Goal: Task Accomplishment & Management: Use online tool/utility

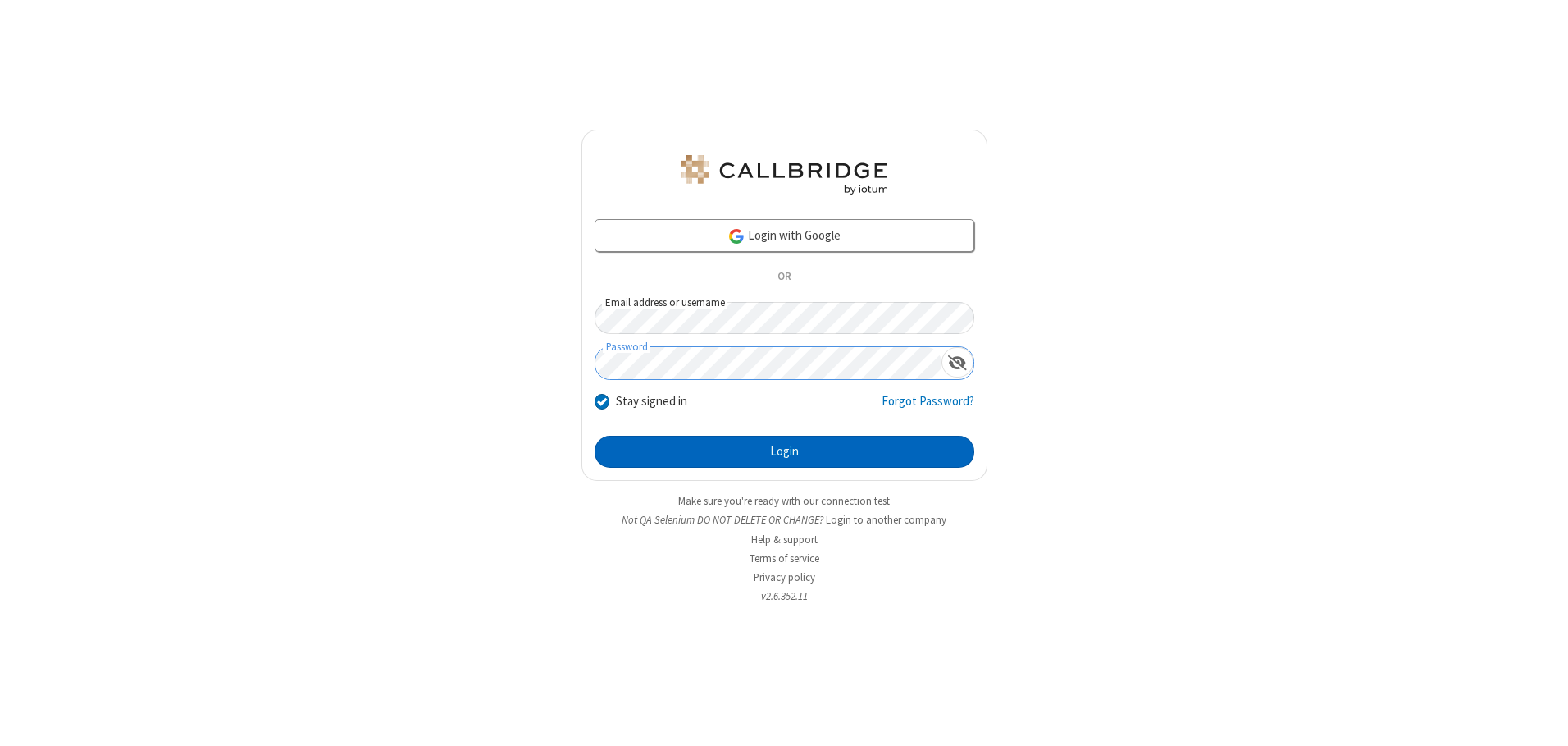
click at [784, 451] on button "Login" at bounding box center [784, 452] width 380 height 33
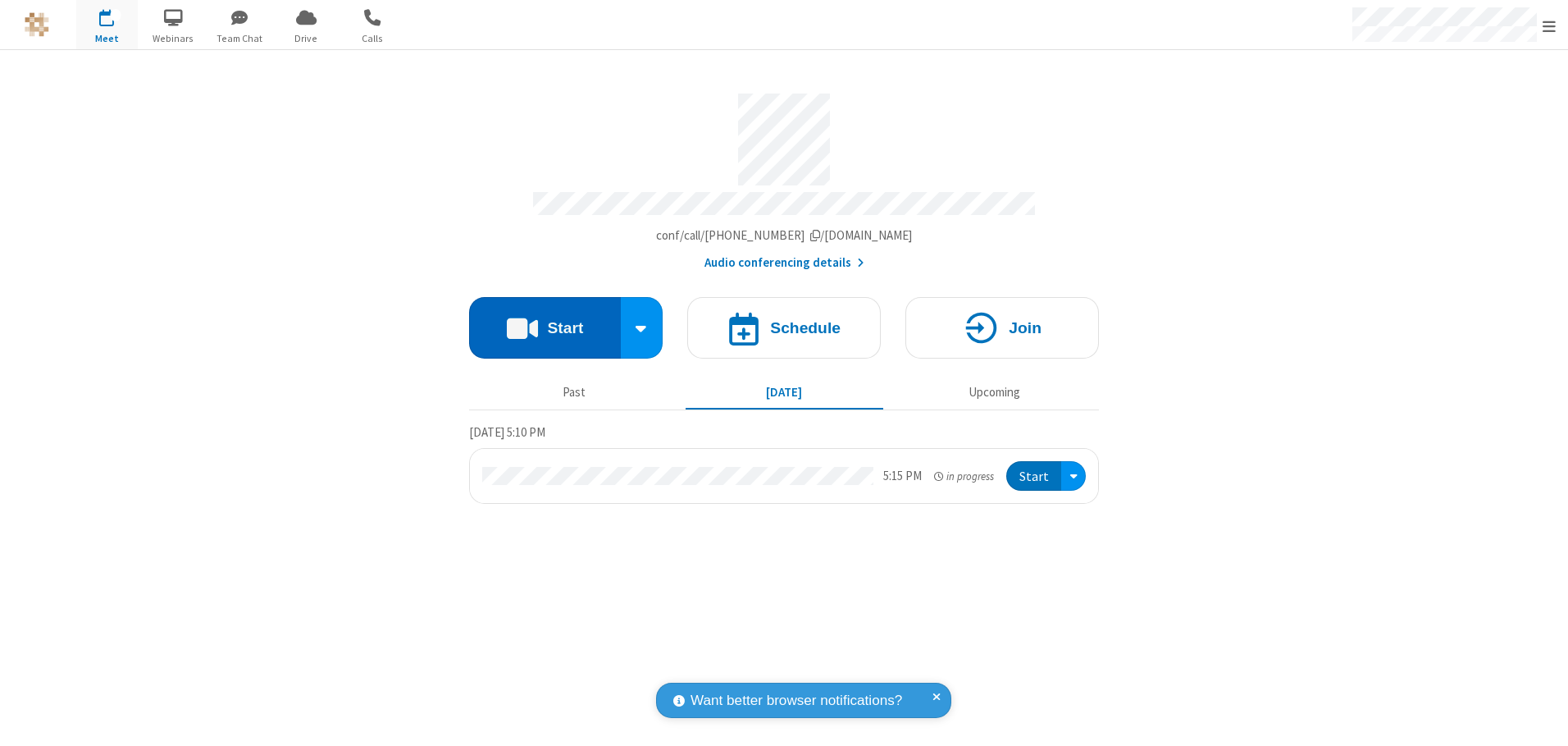
click at [544, 321] on button "Start" at bounding box center [544, 327] width 152 height 61
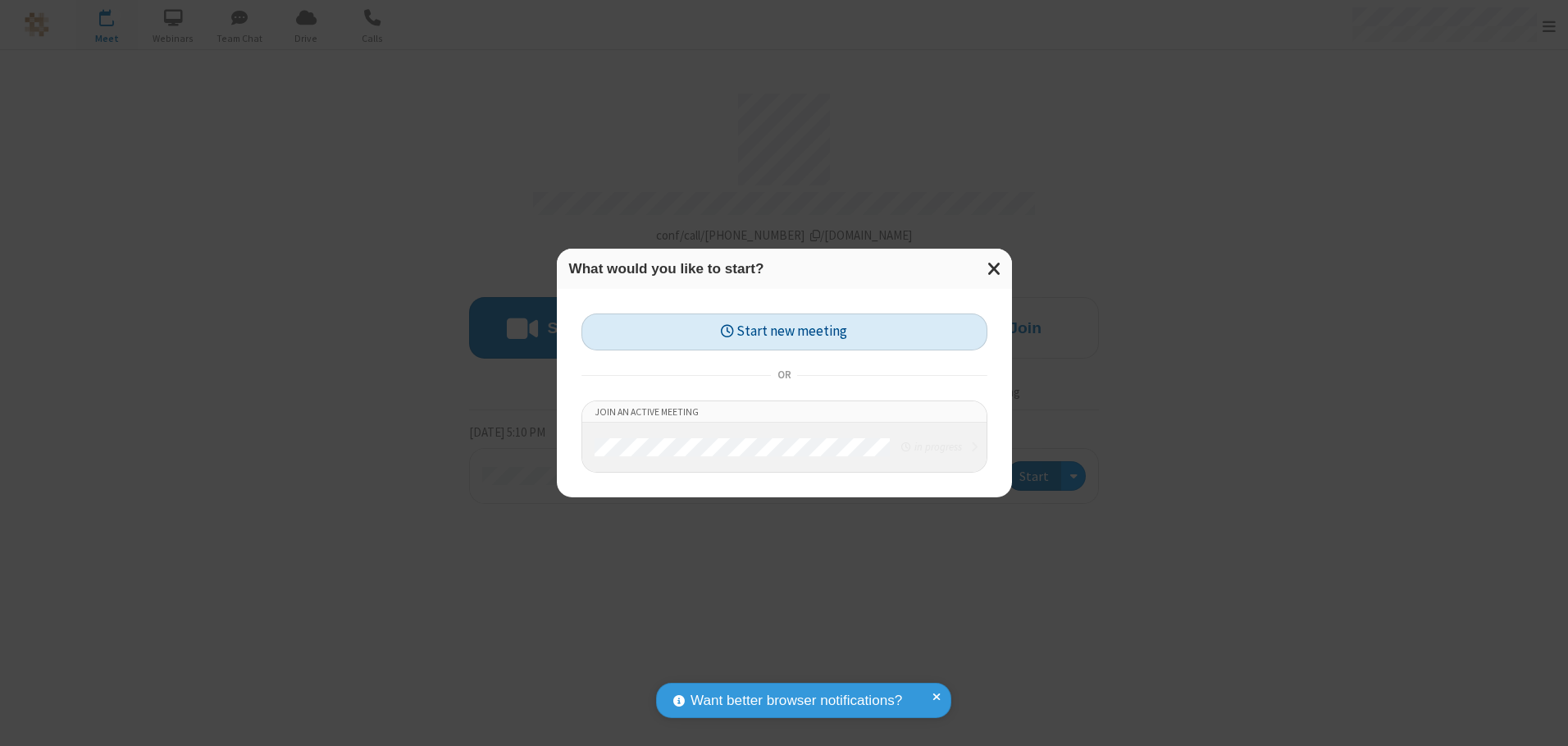
click at [784, 331] on button "Start new meeting" at bounding box center [784, 331] width 406 height 37
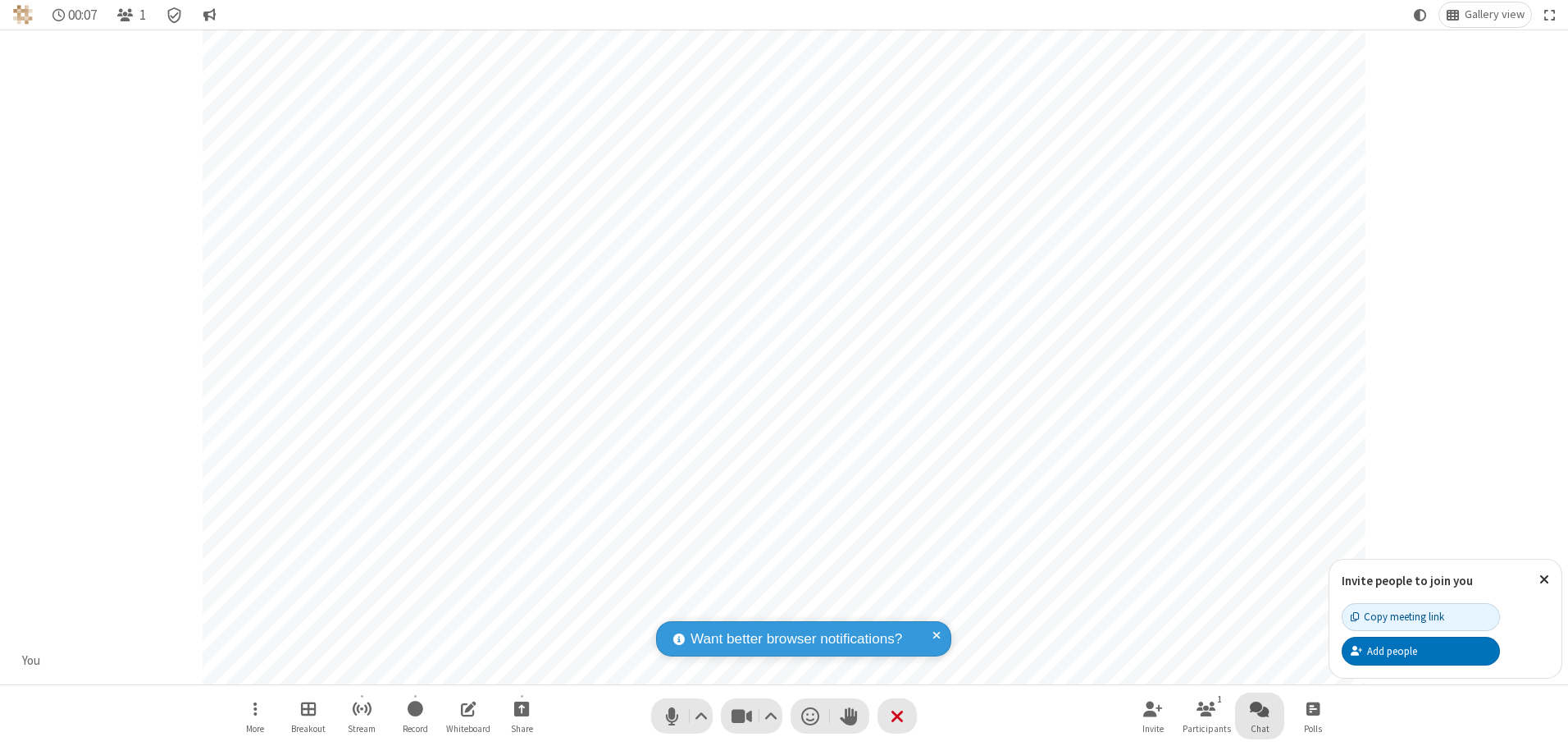
click at [1260, 708] on span "Open chat" at bounding box center [1259, 709] width 20 height 20
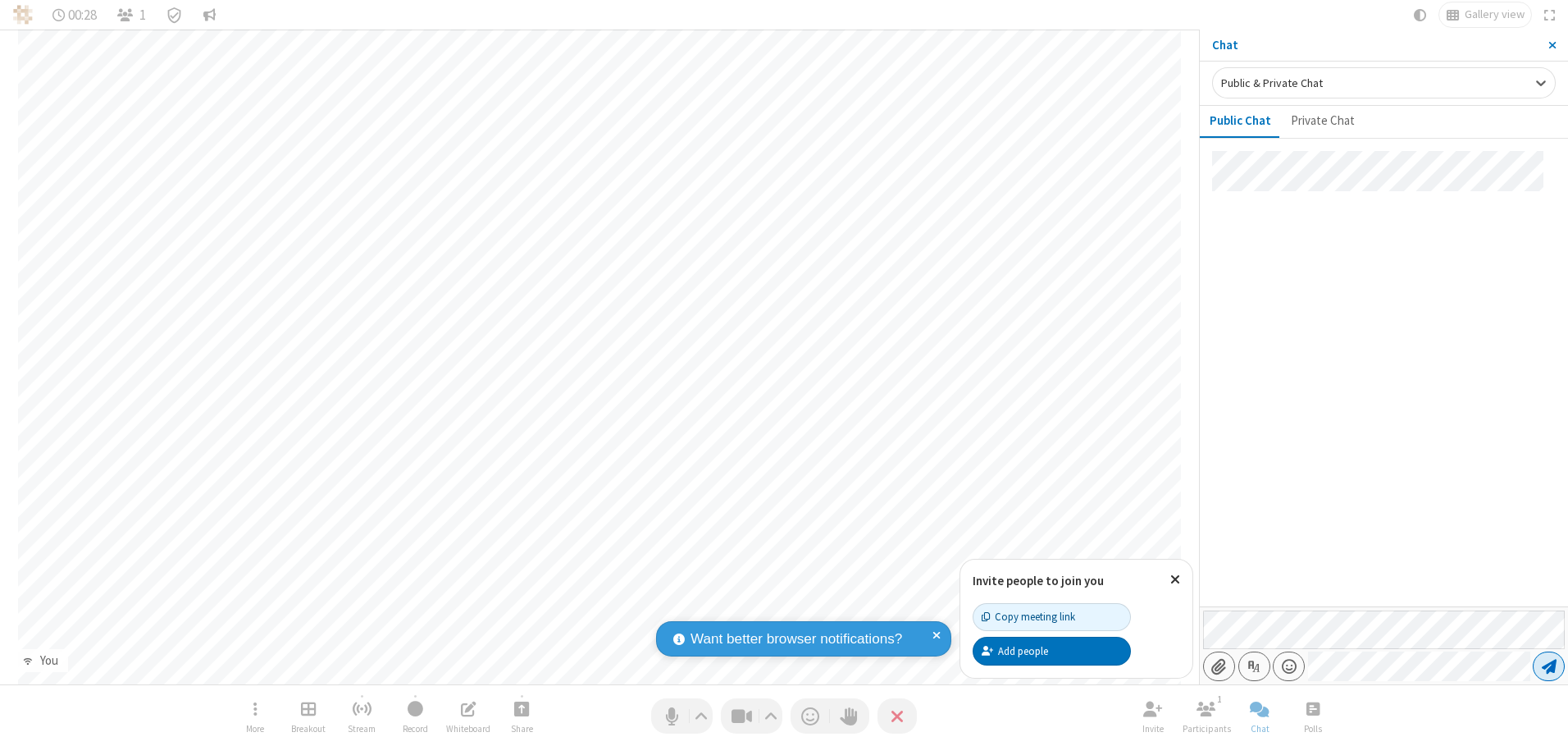
click at [1548, 666] on span "Send message" at bounding box center [1548, 665] width 14 height 16
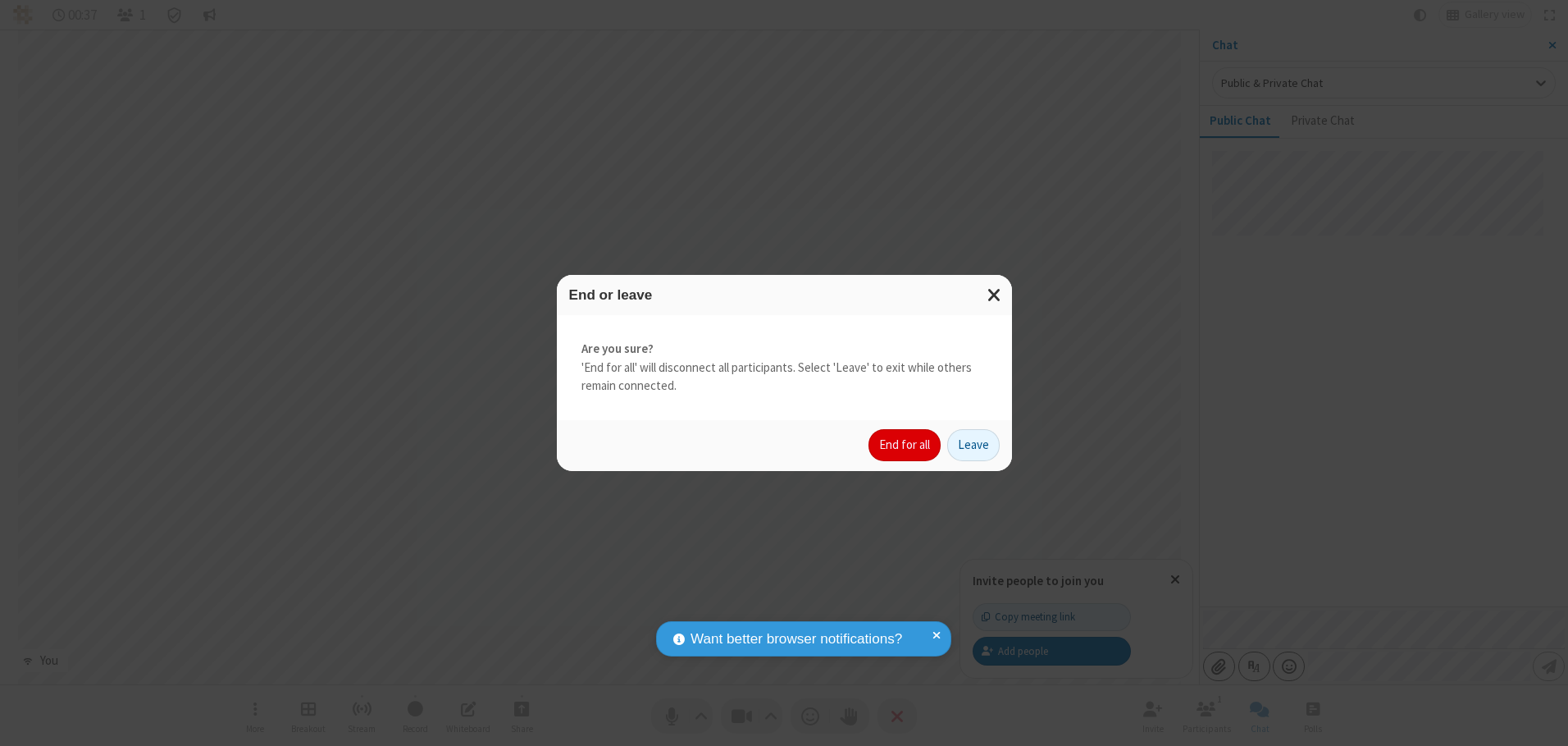
click at [905, 444] on button "End for all" at bounding box center [904, 445] width 72 height 33
